Goal: Transaction & Acquisition: Purchase product/service

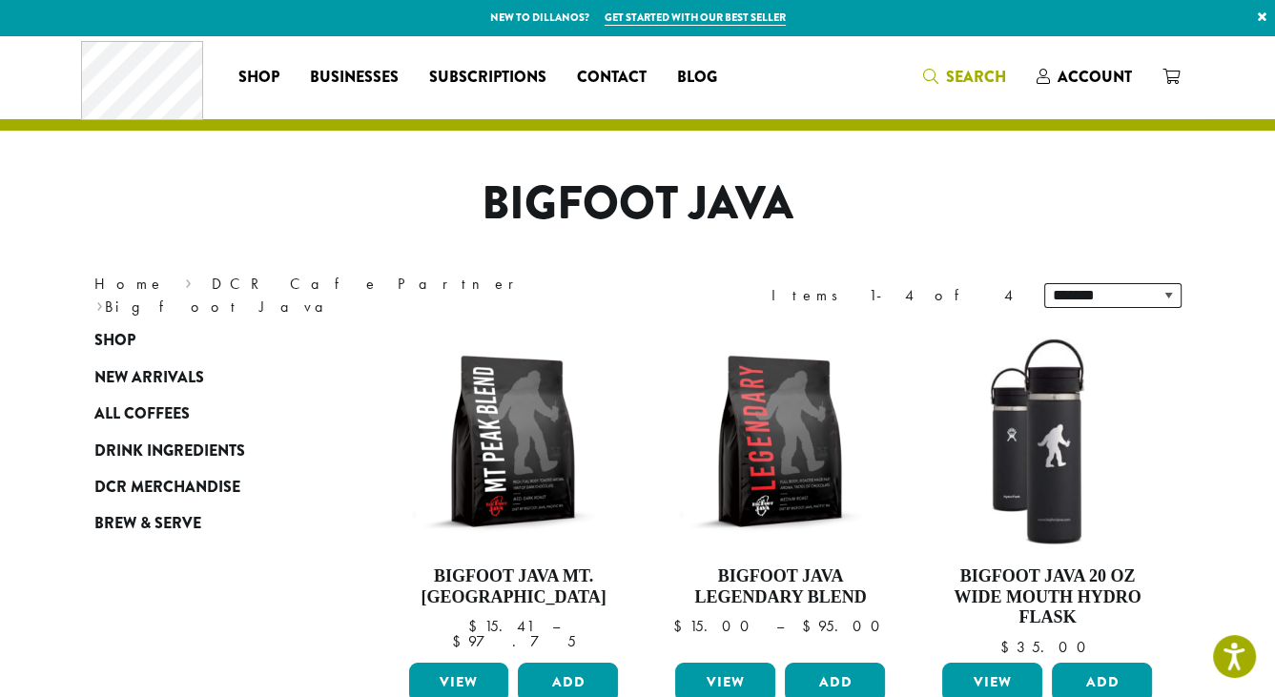
click at [961, 75] on span "Search" at bounding box center [976, 77] width 60 height 22
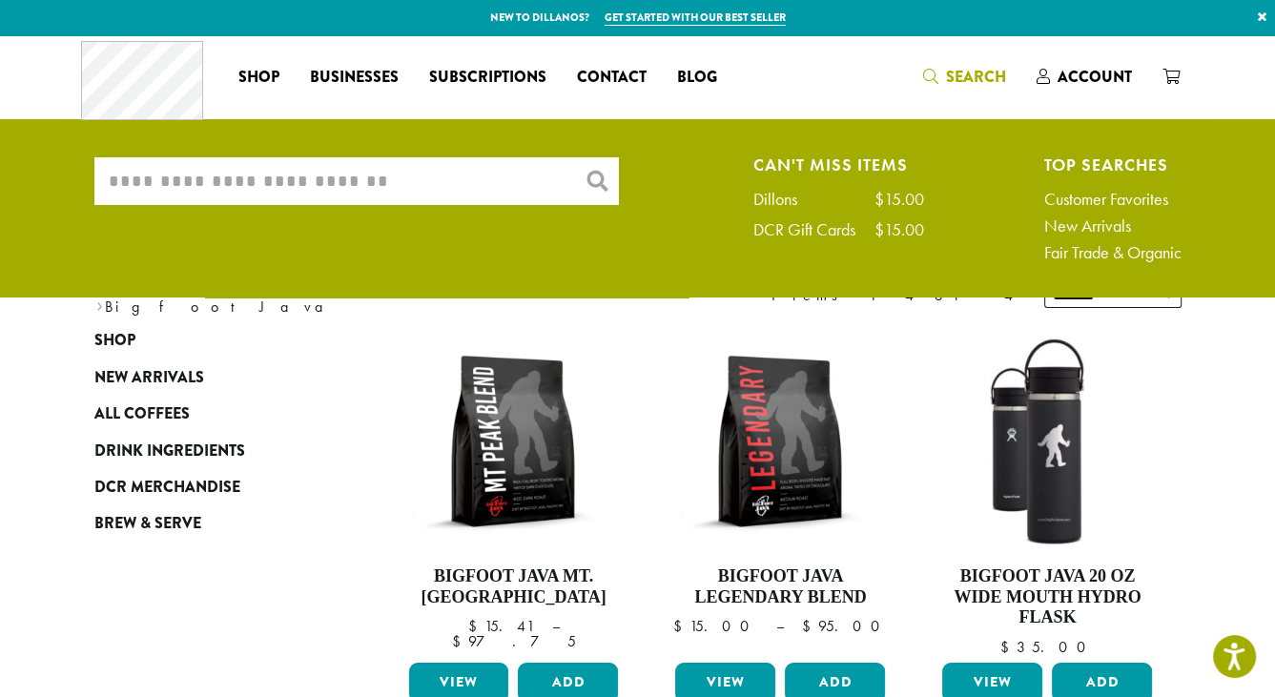
click at [474, 182] on input "What are you searching for?" at bounding box center [356, 181] width 525 height 48
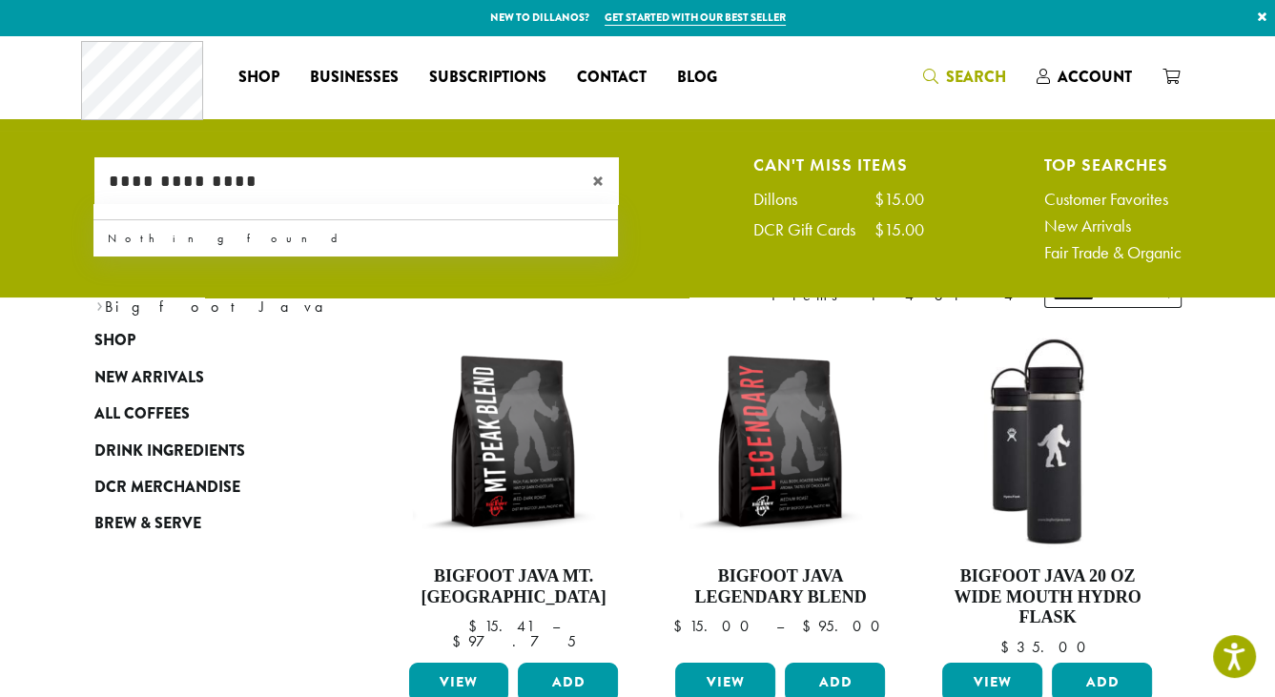
type input "**********"
click at [595, 186] on span "×" at bounding box center [605, 181] width 27 height 23
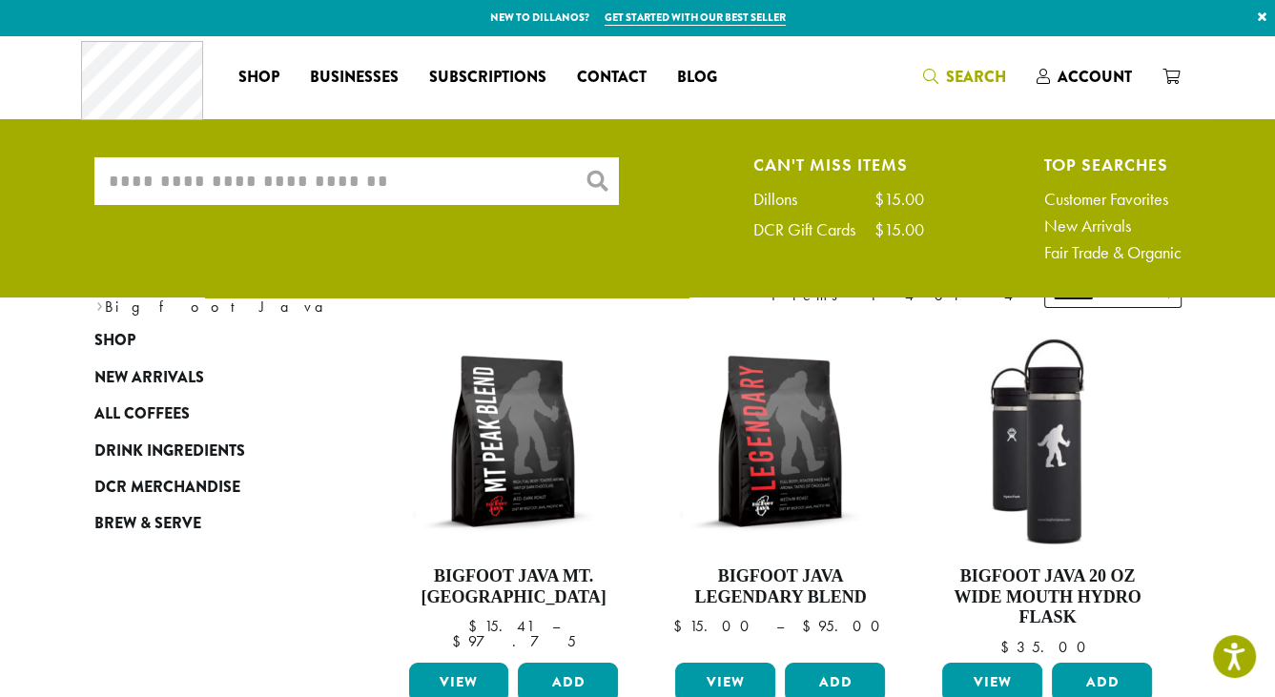
click at [351, 177] on input "What are you searching for?" at bounding box center [356, 181] width 525 height 48
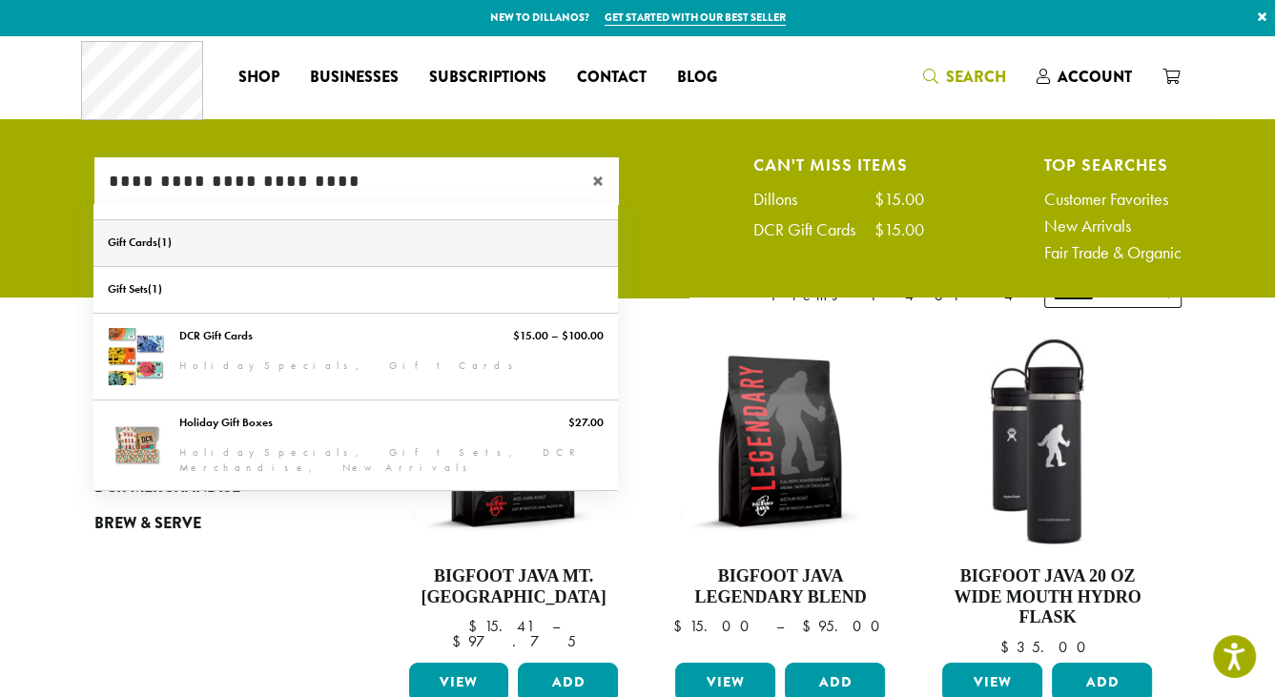
type input "**********"
click at [123, 239] on link "Gift Cards" at bounding box center [355, 243] width 525 height 46
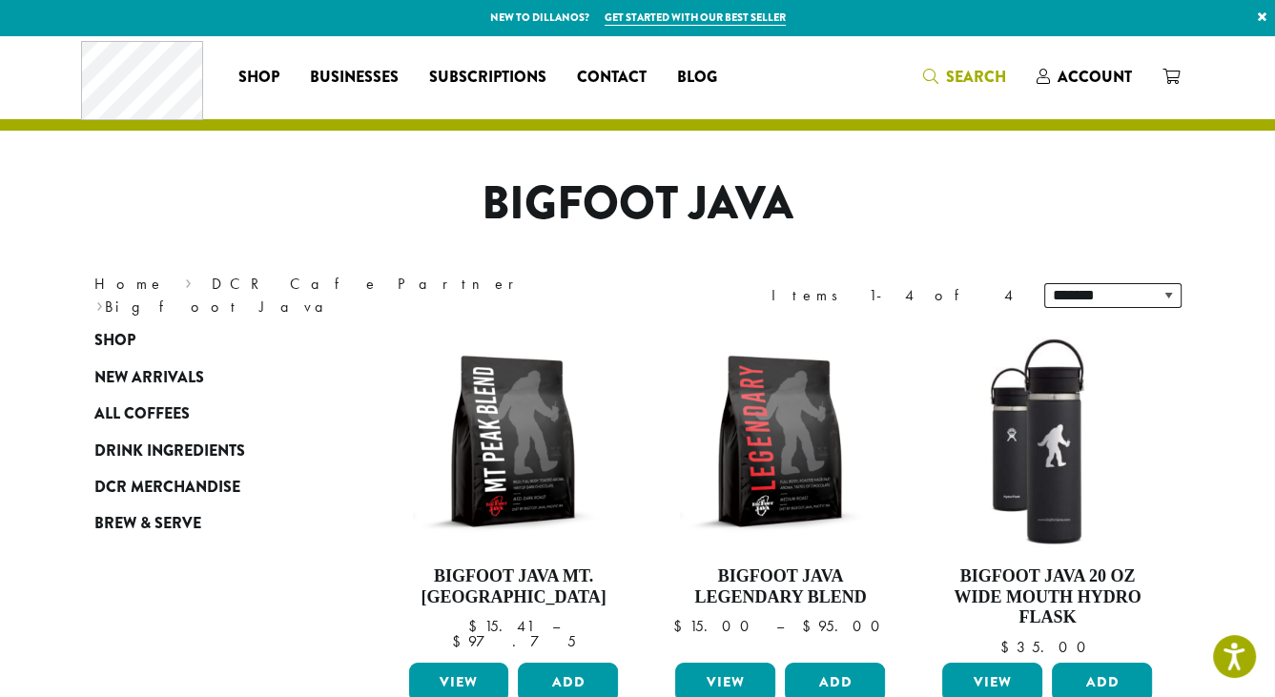
click at [988, 73] on span "Search" at bounding box center [976, 77] width 60 height 22
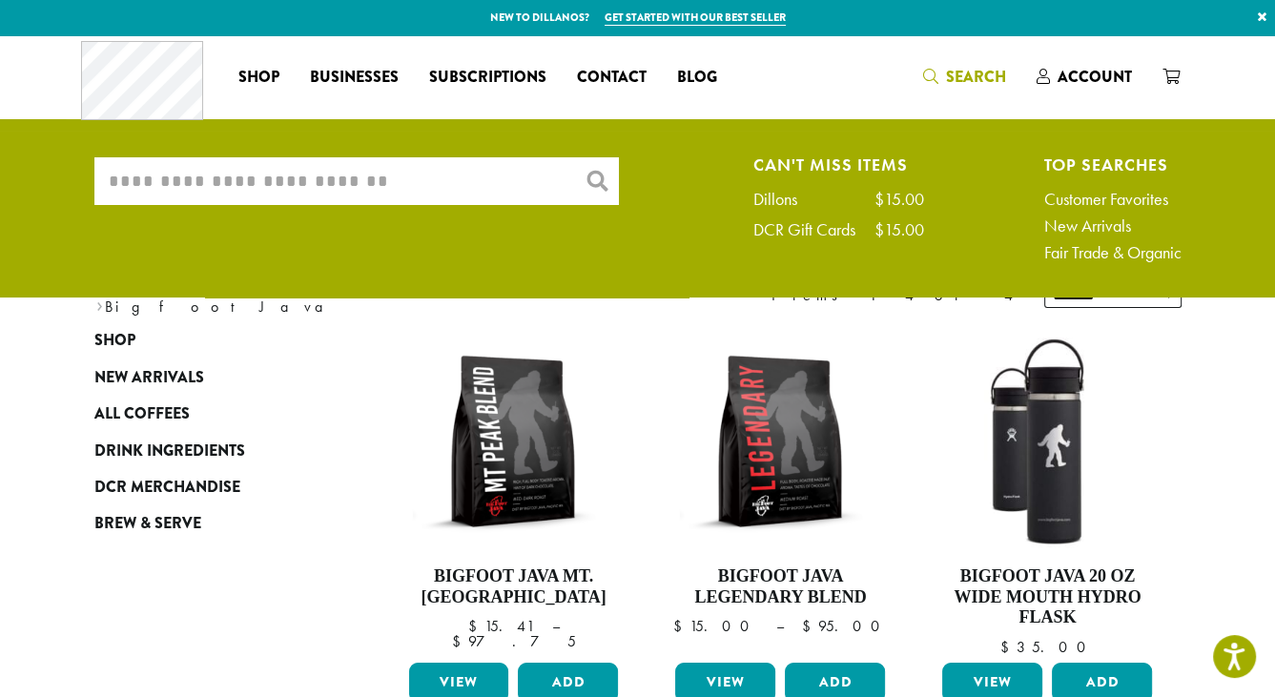
click at [512, 182] on input "What are you searching for?" at bounding box center [356, 181] width 525 height 48
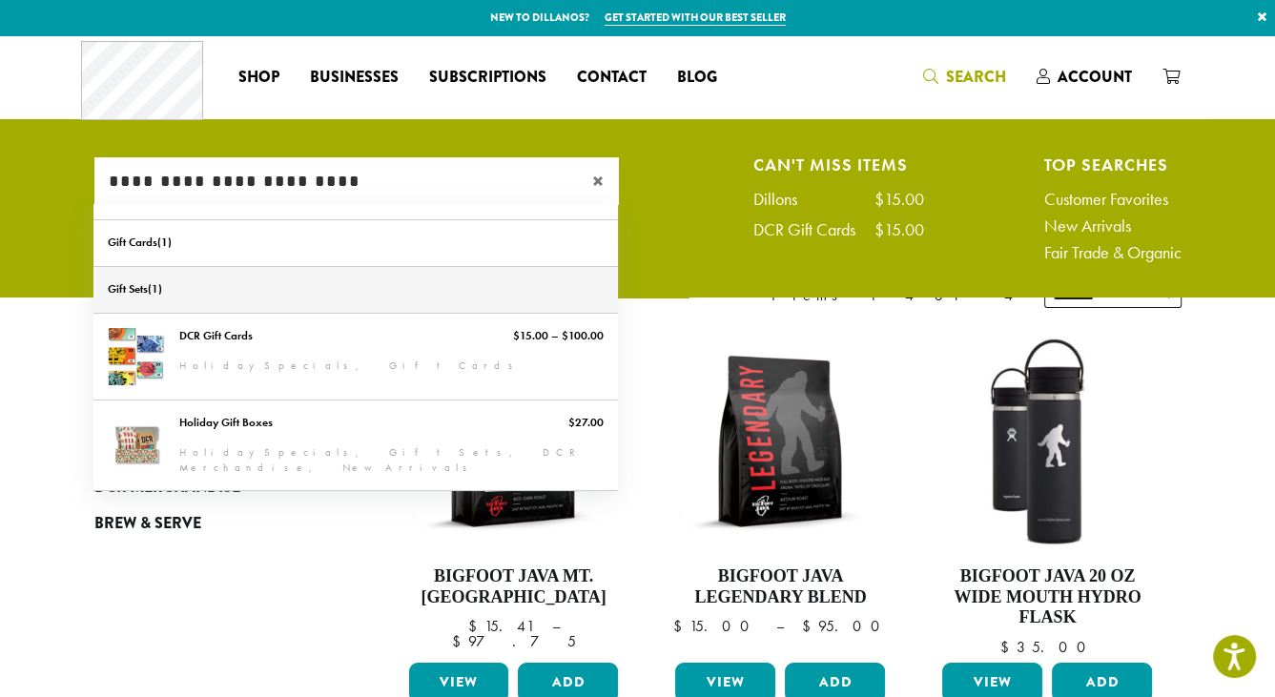
type input "**********"
click at [130, 280] on link "Gift Sets" at bounding box center [355, 290] width 525 height 46
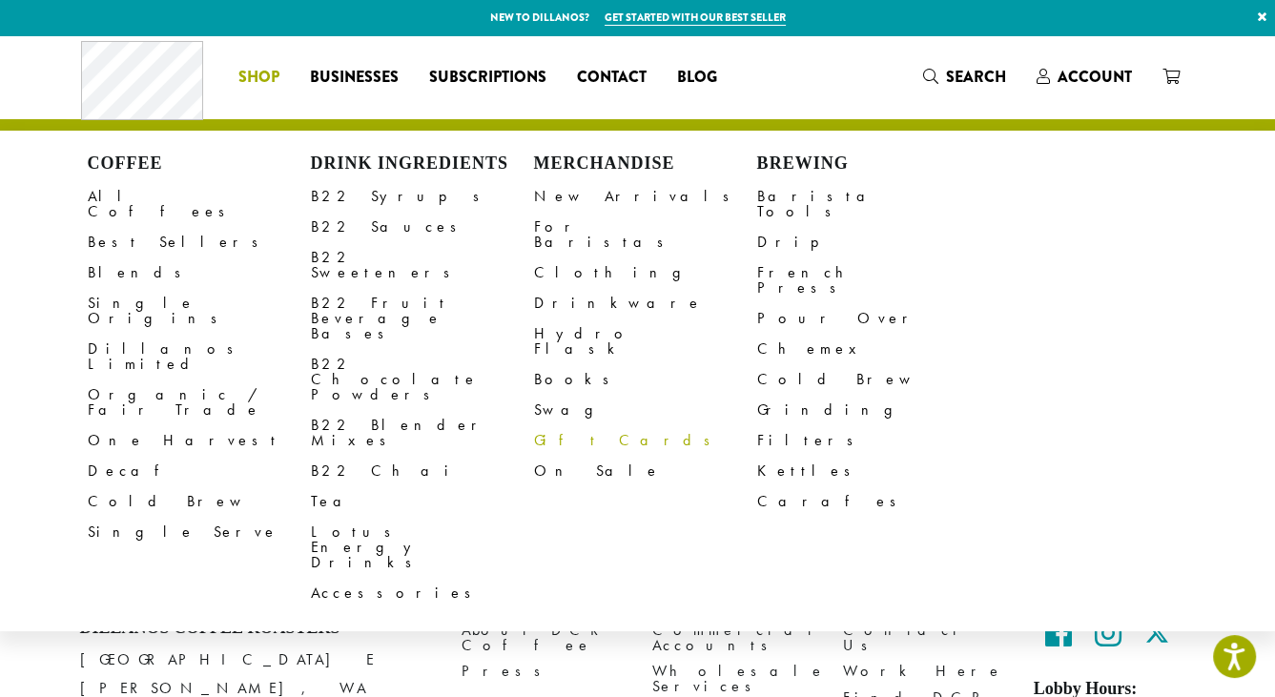
click at [580, 425] on link "Gift Cards" at bounding box center [645, 440] width 223 height 31
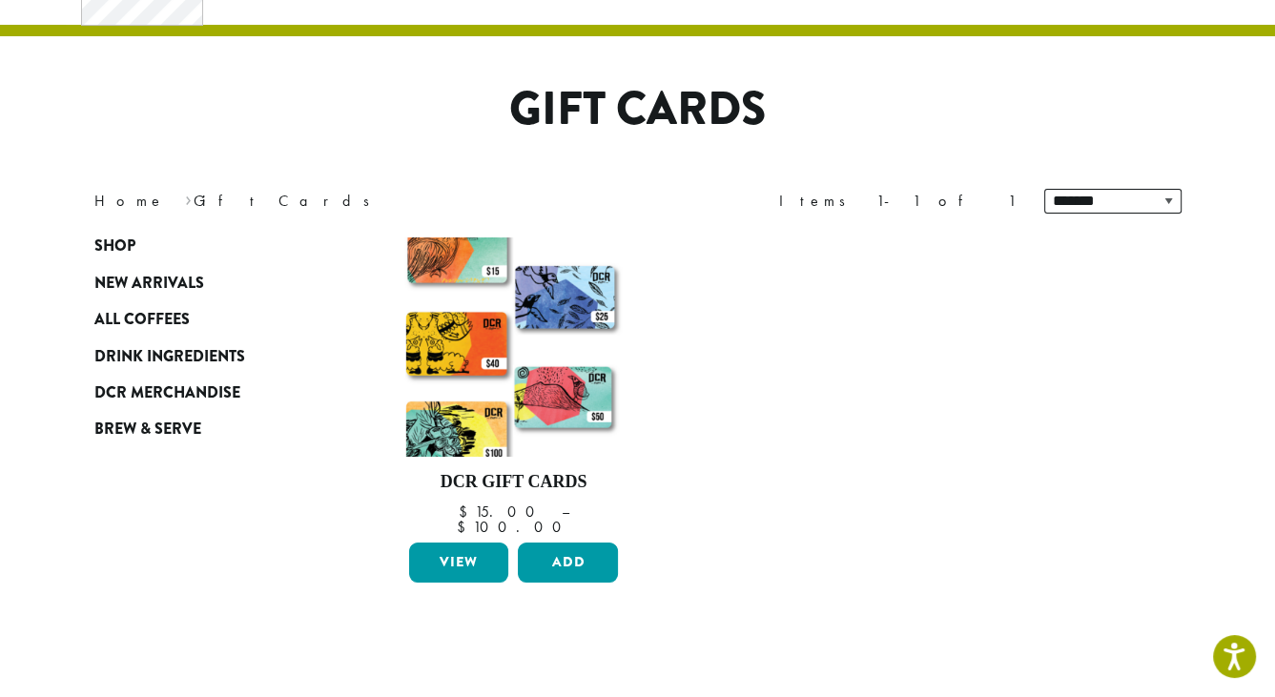
scroll to position [95, 0]
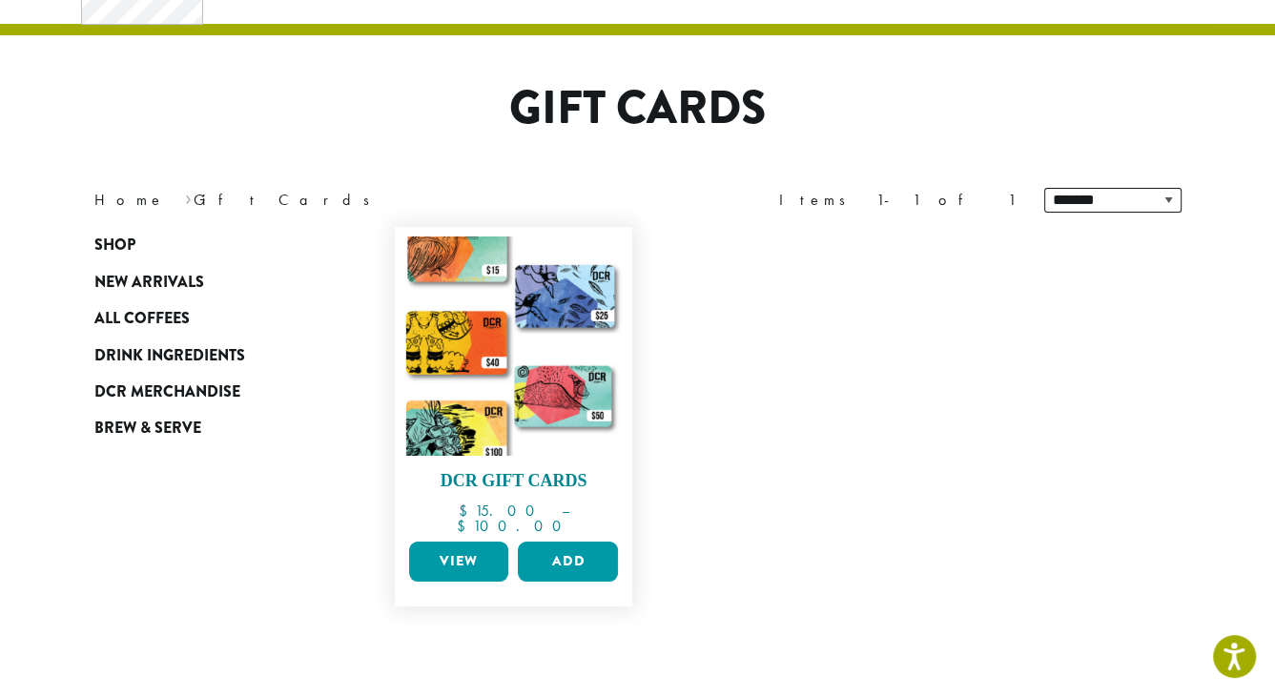
click at [614, 358] on img at bounding box center [512, 346] width 219 height 219
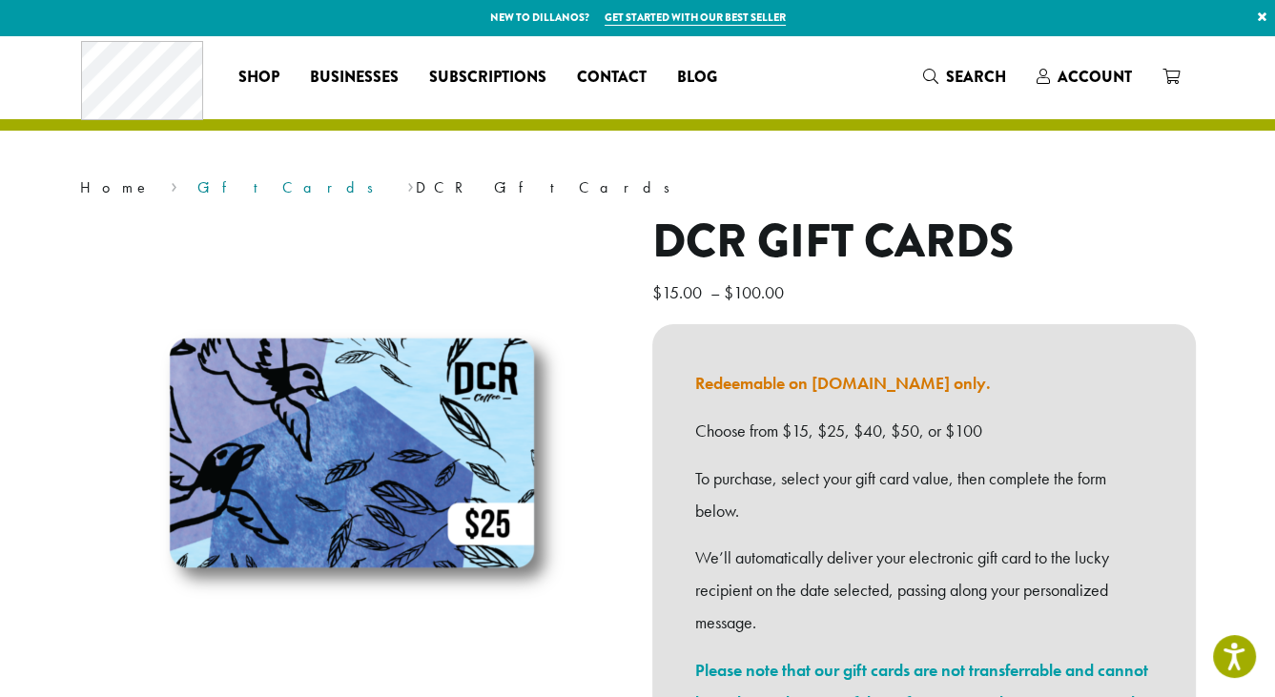
click at [197, 181] on link "Gift Cards" at bounding box center [291, 187] width 189 height 20
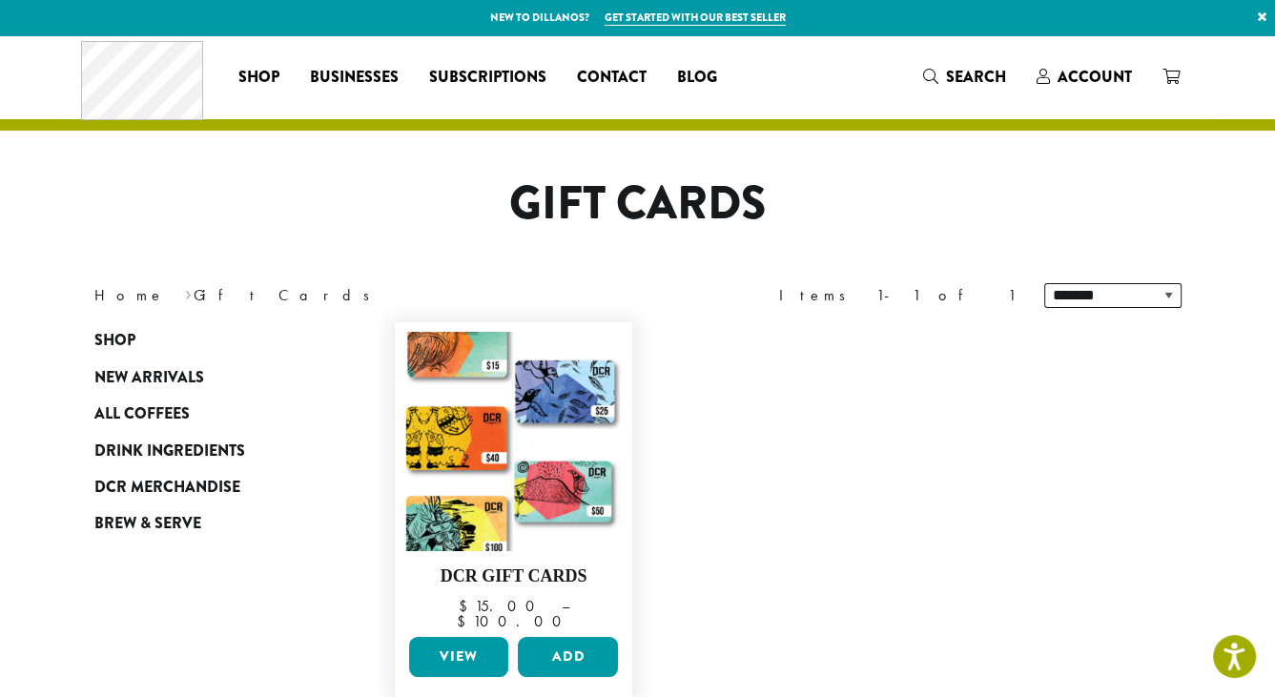
click at [434, 646] on link "View" at bounding box center [459, 657] width 100 height 40
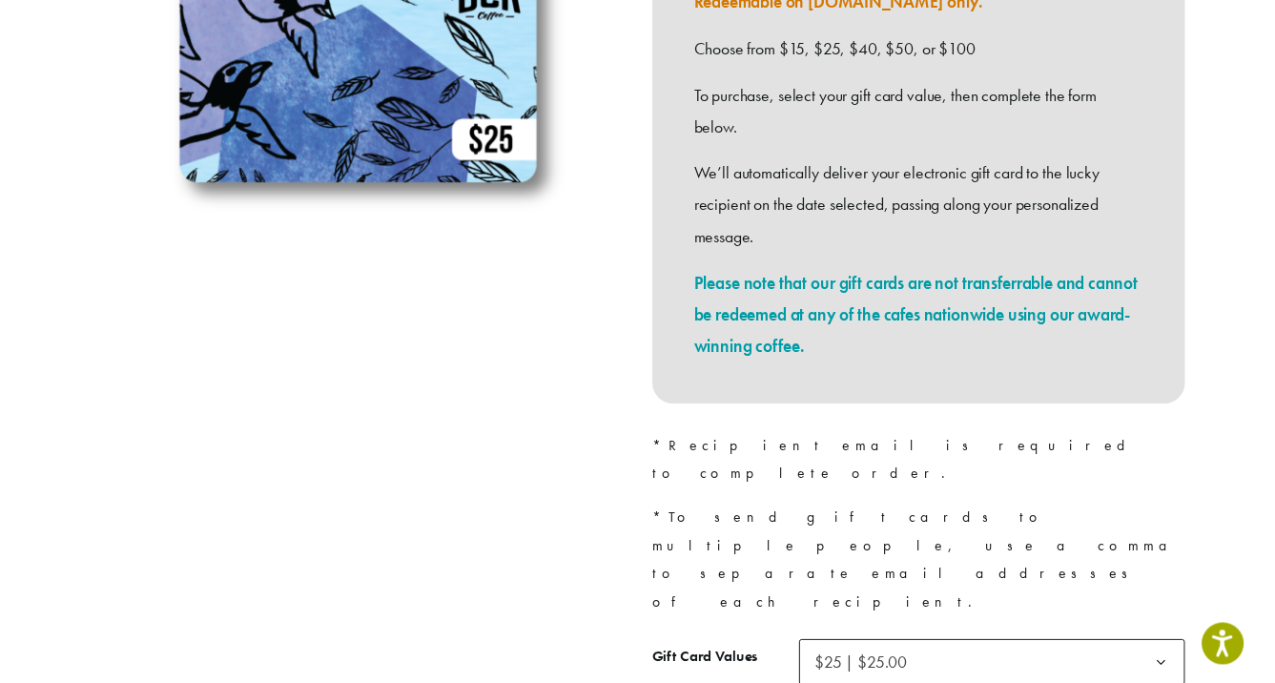
scroll to position [668, 0]
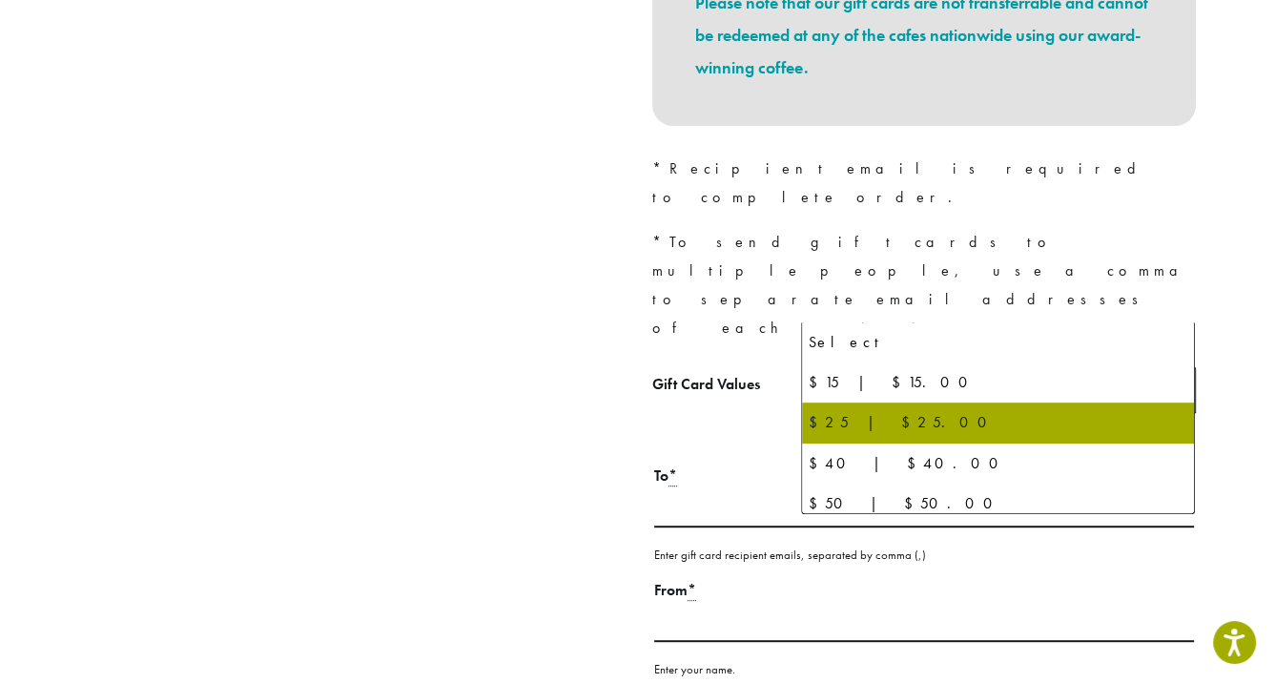
click at [916, 371] on span "$25 | $25.00" at bounding box center [871, 389] width 121 height 37
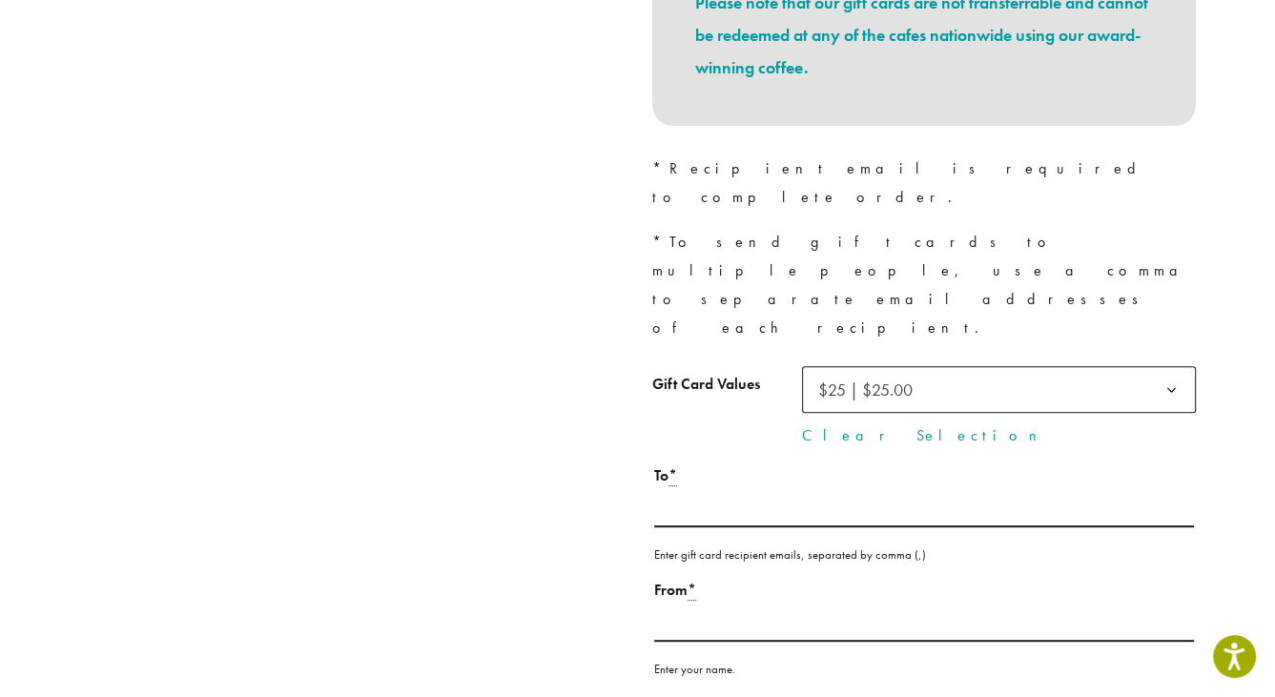
click at [916, 371] on span "$25 | $25.00" at bounding box center [871, 389] width 121 height 37
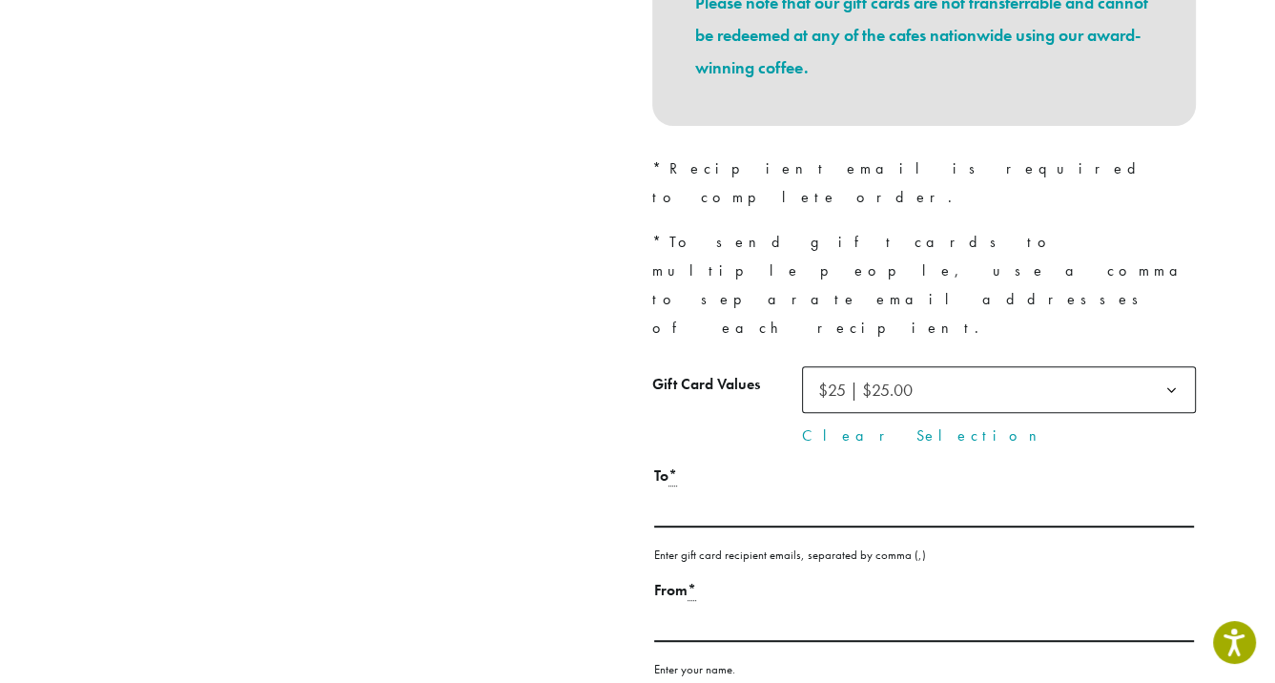
click at [916, 371] on span "$25 | $25.00" at bounding box center [871, 389] width 121 height 37
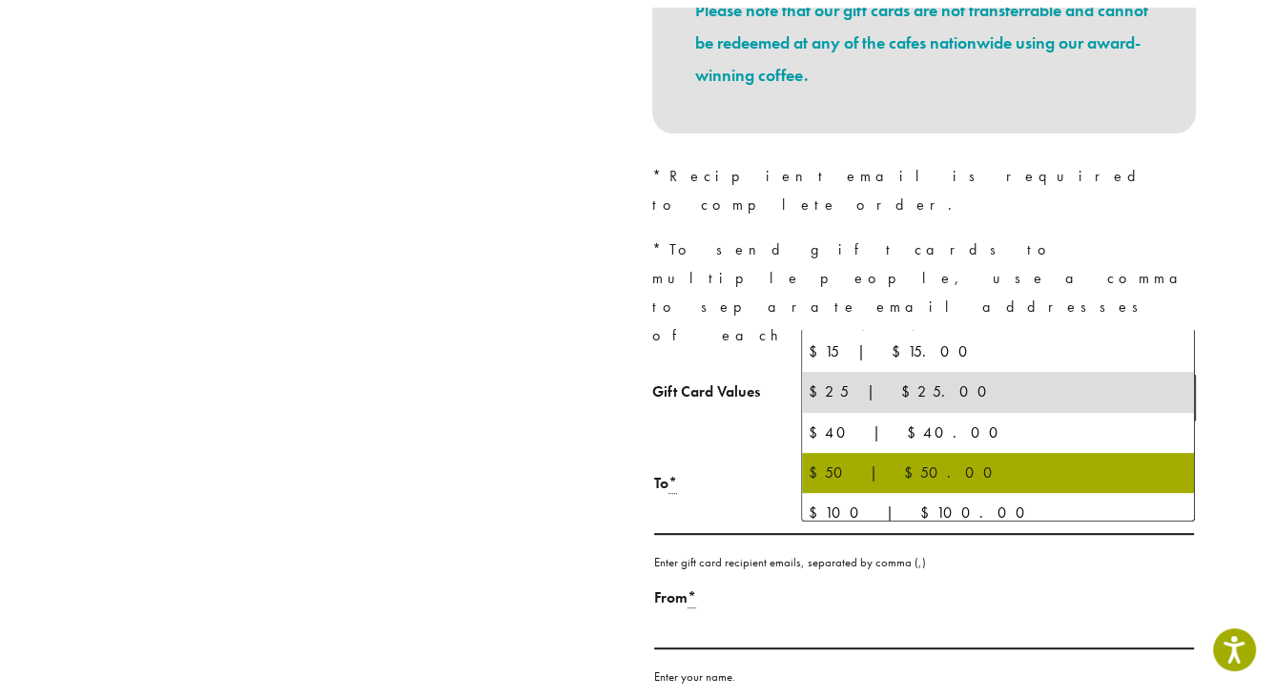
scroll to position [50, 0]
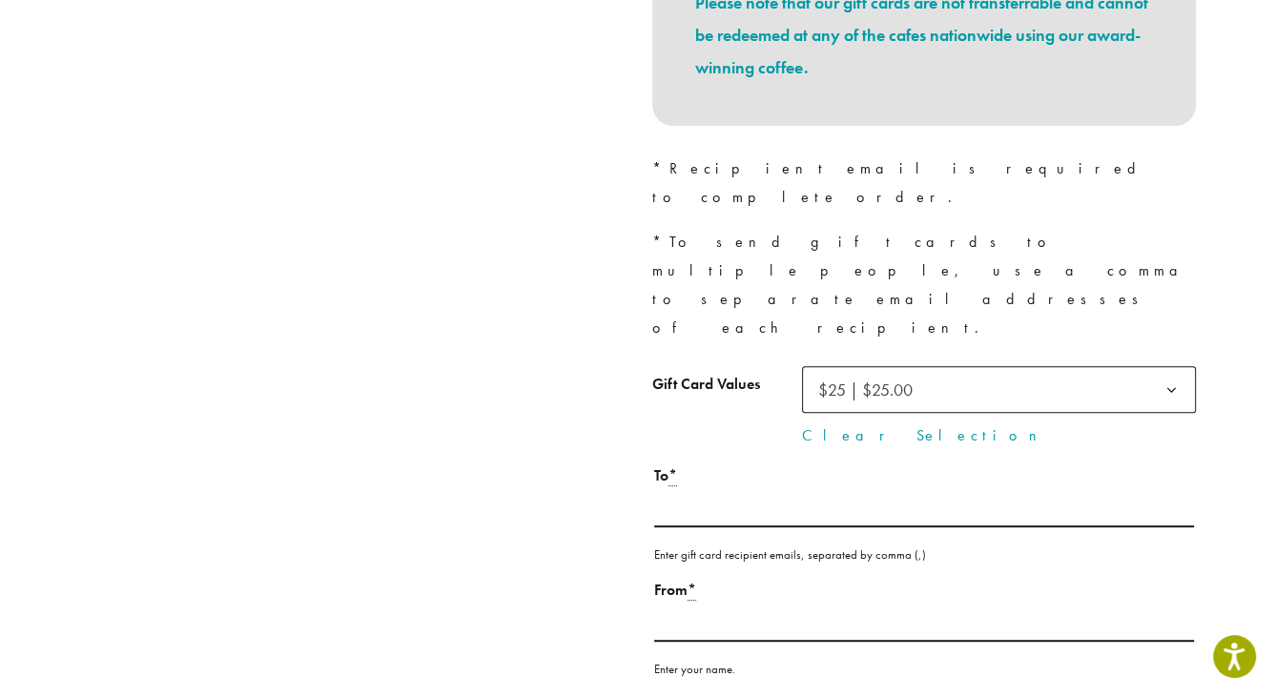
click at [337, 262] on div at bounding box center [352, 269] width 572 height 1444
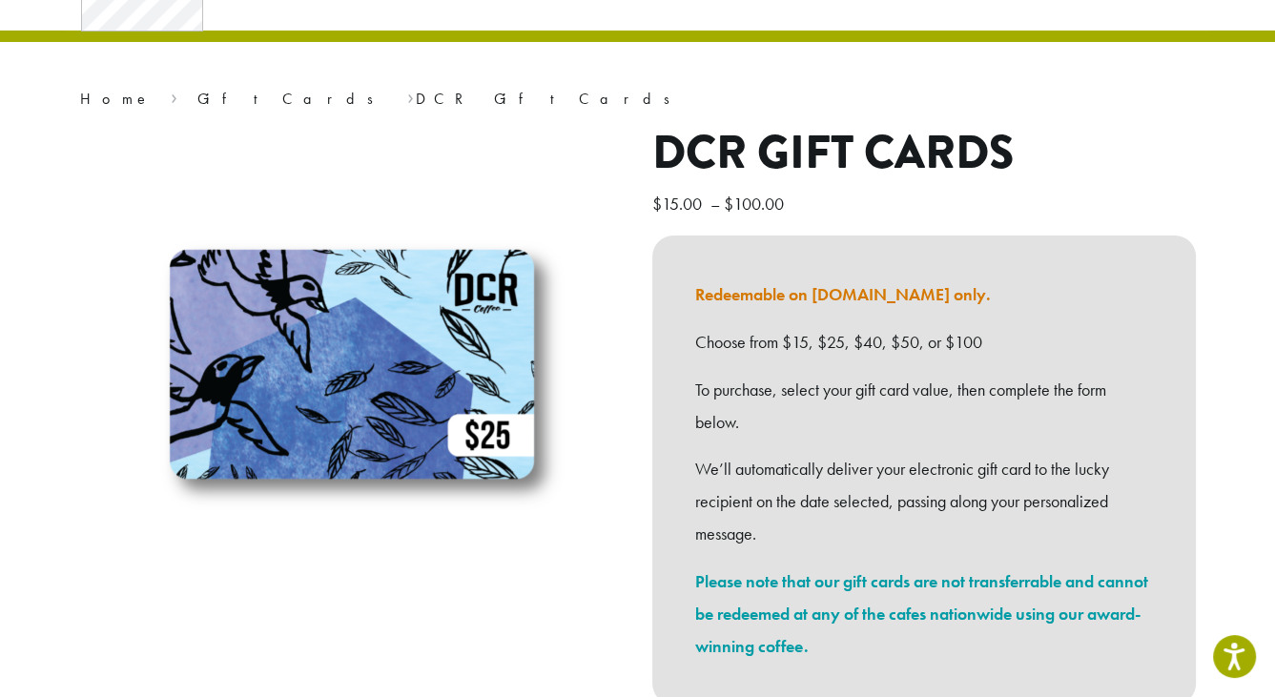
scroll to position [0, 0]
